Goal: Information Seeking & Learning: Learn about a topic

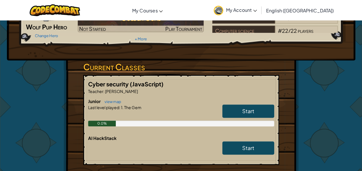
scroll to position [86, 0]
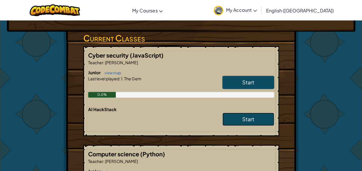
drag, startPoint x: 250, startPoint y: 122, endPoint x: 241, endPoint y: 123, distance: 9.3
click at [250, 122] on span "Start" at bounding box center [248, 119] width 12 height 7
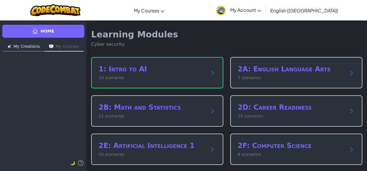
click at [27, 47] on button "My Creations" at bounding box center [23, 46] width 41 height 9
click at [65, 47] on button "My Courses" at bounding box center [63, 46] width 39 height 9
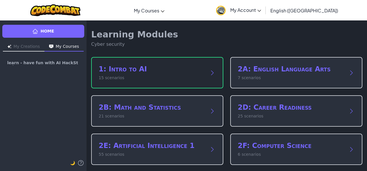
click at [120, 71] on h2 "1: Intro to AI" at bounding box center [151, 69] width 105 height 9
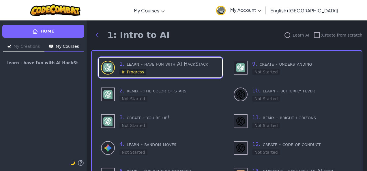
click at [61, 42] on div "Home My Creations My Courses learn - have fun with AI HackStack 🌙" at bounding box center [43, 95] width 86 height 151
click at [60, 50] on button "My Courses" at bounding box center [63, 46] width 39 height 9
click at [27, 46] on button "My Creations" at bounding box center [23, 46] width 41 height 9
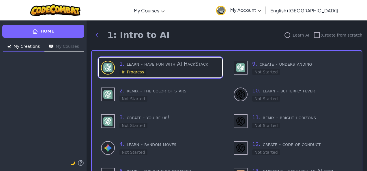
click at [146, 67] on h3 "1 . learn - have fun with AI HackStack" at bounding box center [169, 64] width 100 height 8
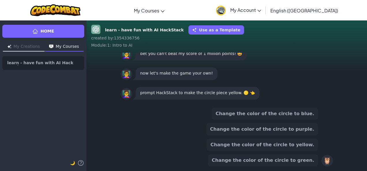
click at [271, 145] on button "Change the color of the circle to yellow." at bounding box center [261, 145] width 111 height 12
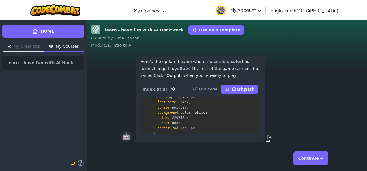
scroll to position [692, 0]
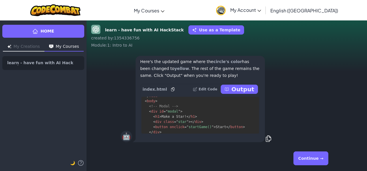
click at [315, 156] on button "Continue →" at bounding box center [310, 159] width 35 height 14
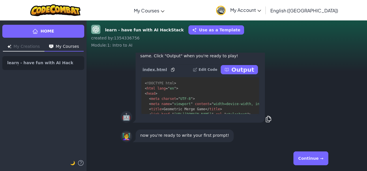
click at [315, 158] on button "Continue →" at bounding box center [310, 159] width 35 height 14
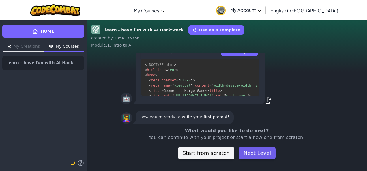
click at [259, 153] on button "Next Level" at bounding box center [257, 153] width 37 height 13
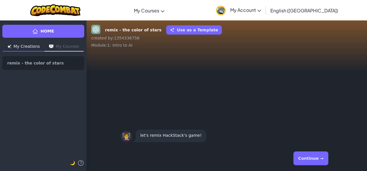
click at [62, 47] on button "My Courses" at bounding box center [63, 46] width 39 height 9
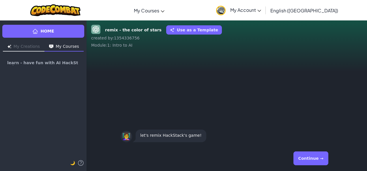
click at [27, 46] on button "My Creations" at bounding box center [23, 46] width 41 height 9
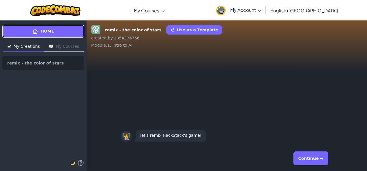
click at [51, 33] on span "Home" at bounding box center [47, 31] width 14 height 6
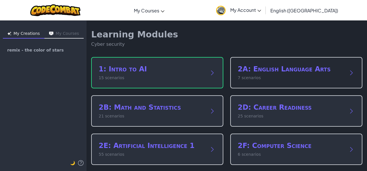
click at [275, 74] on div "2A: English Language Arts 7 scenarios" at bounding box center [289, 73] width 105 height 16
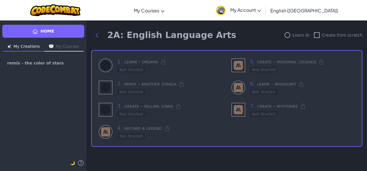
click at [59, 47] on button "My Courses" at bounding box center [63, 46] width 39 height 9
click at [26, 44] on button "My Creations" at bounding box center [23, 46] width 41 height 9
click at [69, 48] on button "My Courses" at bounding box center [63, 46] width 39 height 9
click at [31, 45] on button "My Creations" at bounding box center [23, 46] width 41 height 9
click at [33, 21] on div "Home My Creations My Courses remix - the color of stars 🌙" at bounding box center [43, 95] width 86 height 151
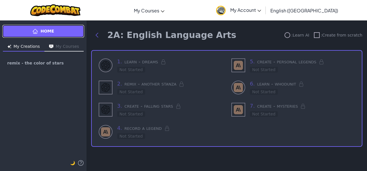
click at [41, 33] on link "Home" at bounding box center [43, 31] width 82 height 13
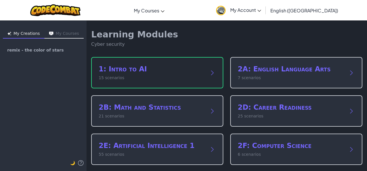
click at [150, 76] on p "15 scenarios" at bounding box center [151, 78] width 105 height 6
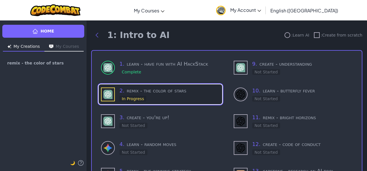
click at [171, 96] on div "2 . remix - the color of stars In Progress" at bounding box center [169, 94] width 100 height 15
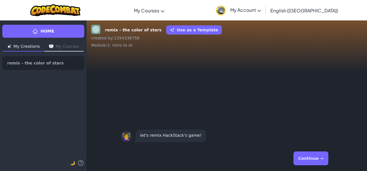
click at [308, 159] on button "Continue →" at bounding box center [310, 159] width 35 height 14
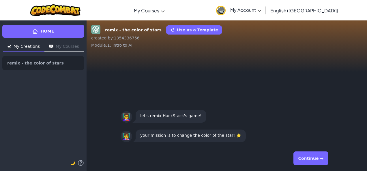
click at [310, 158] on button "Continue →" at bounding box center [310, 159] width 35 height 14
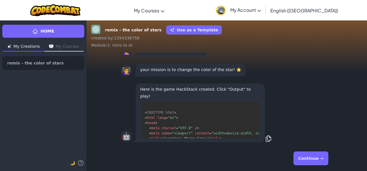
scroll to position [0, 0]
click at [309, 158] on button "Continue →" at bounding box center [310, 159] width 35 height 14
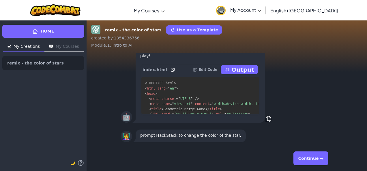
click at [317, 158] on button "Continue →" at bounding box center [310, 159] width 35 height 14
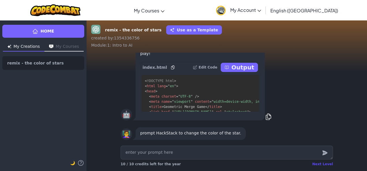
click at [322, 163] on div "Next Level" at bounding box center [322, 164] width 21 height 5
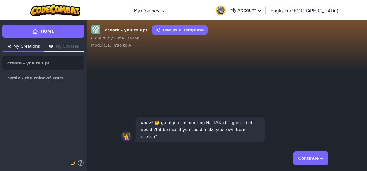
click at [312, 157] on button "Continue →" at bounding box center [310, 159] width 35 height 14
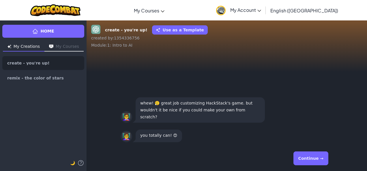
click at [318, 157] on button "Continue →" at bounding box center [310, 159] width 35 height 14
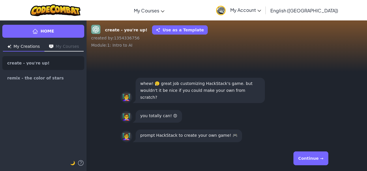
click at [309, 159] on button "Continue →" at bounding box center [310, 159] width 35 height 14
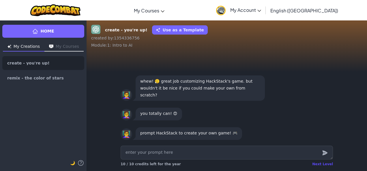
click at [324, 163] on div "Next Level" at bounding box center [322, 164] width 21 height 5
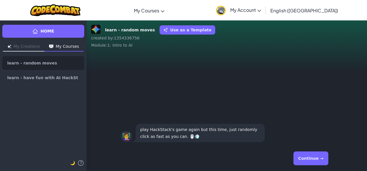
click at [322, 161] on button "Continue →" at bounding box center [310, 159] width 35 height 14
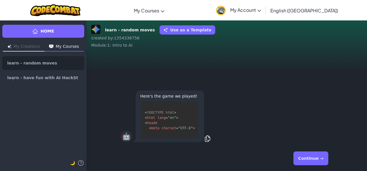
scroll to position [5, 0]
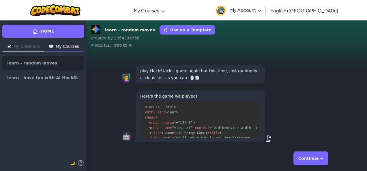
click at [310, 158] on button "Continue →" at bounding box center [310, 159] width 35 height 14
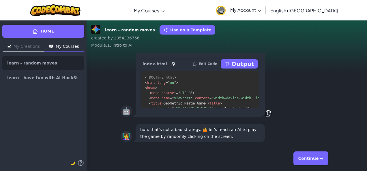
click at [310, 158] on button "Continue →" at bounding box center [310, 159] width 35 height 14
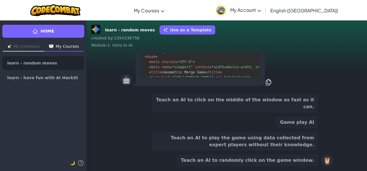
click at [310, 158] on button "Teach an AI to randomly click on the game window." at bounding box center [247, 160] width 141 height 12
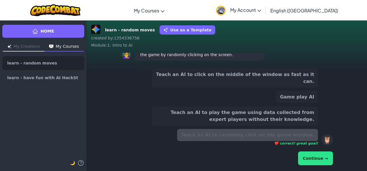
click at [310, 158] on button "Continue →" at bounding box center [315, 159] width 35 height 14
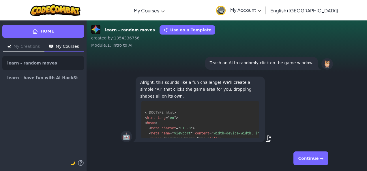
click at [313, 159] on button "Continue →" at bounding box center [310, 159] width 35 height 14
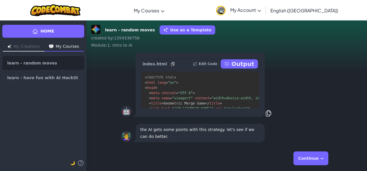
click at [318, 160] on button "Continue →" at bounding box center [310, 159] width 35 height 14
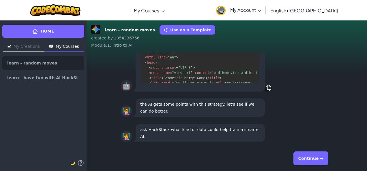
click at [308, 156] on button "Continue →" at bounding box center [310, 159] width 35 height 14
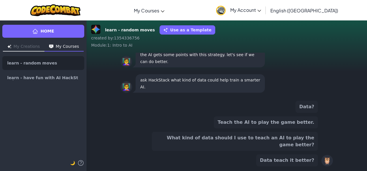
click at [283, 146] on button "What kind of data should I use to teach an AI to play the game better?" at bounding box center [235, 141] width 166 height 19
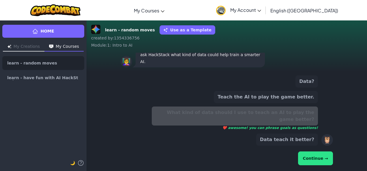
click at [314, 159] on button "Continue →" at bounding box center [315, 159] width 35 height 14
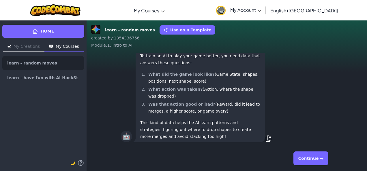
click at [315, 157] on button "Continue →" at bounding box center [310, 159] width 35 height 14
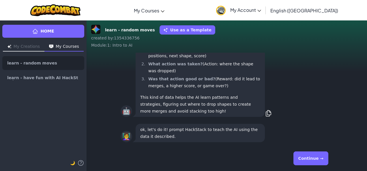
click at [313, 158] on button "Continue →" at bounding box center [310, 159] width 35 height 14
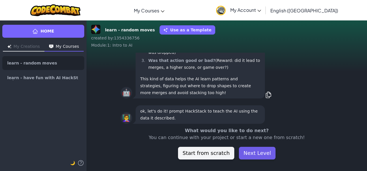
click at [241, 153] on button "Next Level" at bounding box center [257, 153] width 37 height 13
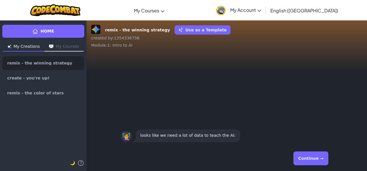
click at [308, 157] on button "Continue →" at bounding box center [310, 159] width 35 height 14
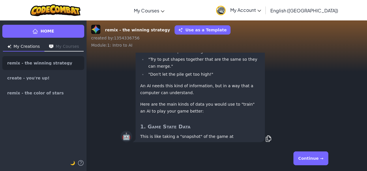
click at [308, 157] on button "Continue →" at bounding box center [310, 159] width 35 height 14
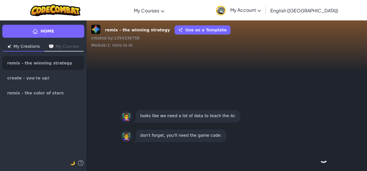
click at [318, 157] on button "Continue →" at bounding box center [323, 159] width 10 height 14
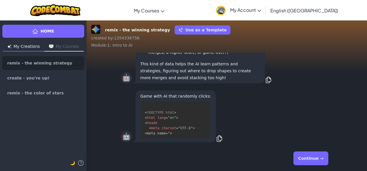
scroll to position [5, 0]
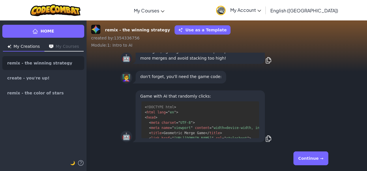
click at [308, 157] on button "Continue →" at bounding box center [310, 159] width 35 height 14
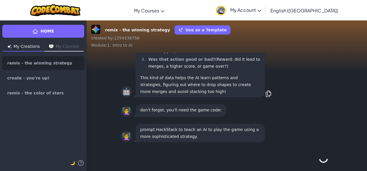
click at [308, 157] on div "Continue →" at bounding box center [226, 158] width 212 height 21
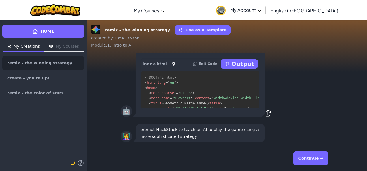
click at [308, 157] on button "Continue →" at bounding box center [310, 159] width 35 height 14
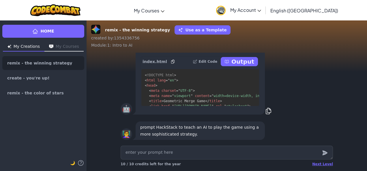
click at [308, 157] on textarea at bounding box center [226, 153] width 212 height 14
click at [323, 167] on div "Next Level 10 / 10 credits left for the year" at bounding box center [226, 164] width 212 height 9
click at [322, 165] on div "Next Level" at bounding box center [322, 164] width 21 height 5
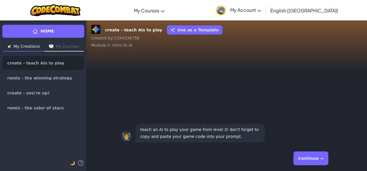
click at [318, 160] on button "Continue →" at bounding box center [310, 159] width 35 height 14
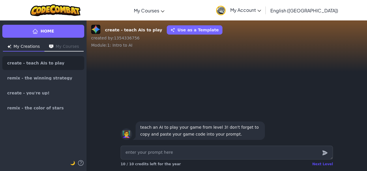
click at [322, 165] on div "Next Level" at bounding box center [322, 164] width 21 height 5
type textarea "x"
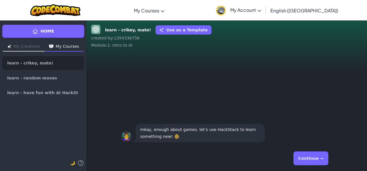
click at [318, 158] on button "Continue →" at bounding box center [310, 159] width 35 height 14
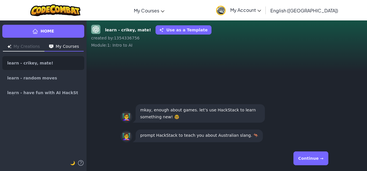
click at [317, 158] on button "Continue →" at bounding box center [310, 159] width 35 height 14
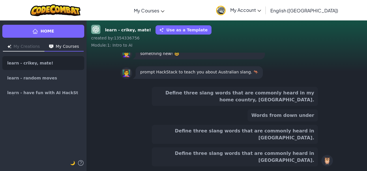
click at [280, 122] on button "Words from down under" at bounding box center [282, 115] width 70 height 12
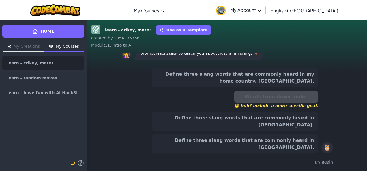
click at [275, 131] on button "Define three slang words that are commonly heard in [GEOGRAPHIC_DATA]." at bounding box center [235, 121] width 166 height 19
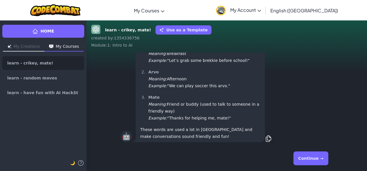
click at [311, 157] on button "Continue →" at bounding box center [310, 159] width 35 height 14
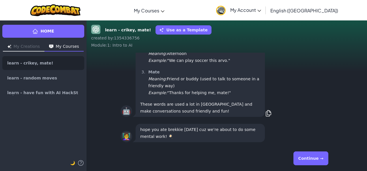
click at [309, 157] on button "Continue →" at bounding box center [310, 159] width 35 height 14
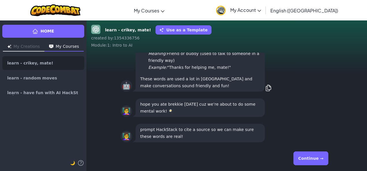
click at [309, 157] on button "Continue →" at bounding box center [310, 159] width 35 height 14
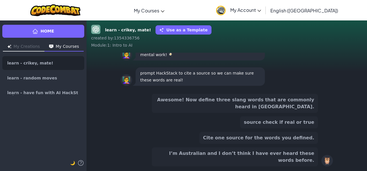
click at [288, 144] on button "Cite one source for the words you defined." at bounding box center [258, 138] width 118 height 12
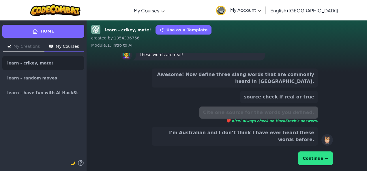
click at [316, 159] on button "Continue →" at bounding box center [315, 159] width 35 height 14
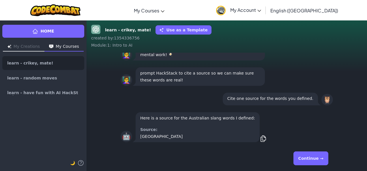
click at [312, 156] on button "Continue →" at bounding box center [310, 159] width 35 height 14
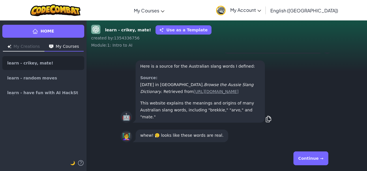
click at [314, 155] on button "Continue →" at bounding box center [310, 159] width 35 height 14
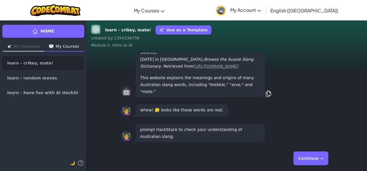
click at [309, 157] on button "Continue →" at bounding box center [310, 159] width 35 height 14
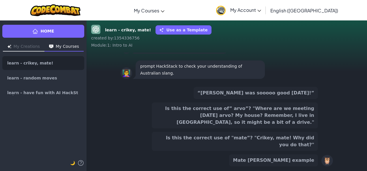
click at [207, 126] on button "Is this the correct use of” arvo”? "Where are we meeting [DATE] arvo? My house?…" at bounding box center [235, 116] width 166 height 26
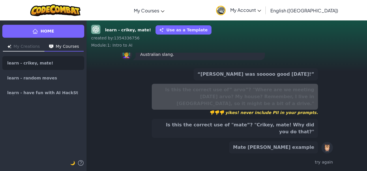
click at [273, 108] on div "Is this the correct use of” arvo”? "Where are we meeting [DATE] arvo? My house?…" at bounding box center [235, 100] width 166 height 32
click at [264, 14] on link "My Account" at bounding box center [238, 10] width 51 height 18
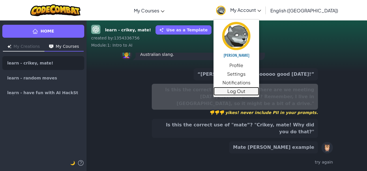
click at [259, 92] on link "Log Out" at bounding box center [236, 91] width 46 height 9
